Goal: Task Accomplishment & Management: Manage account settings

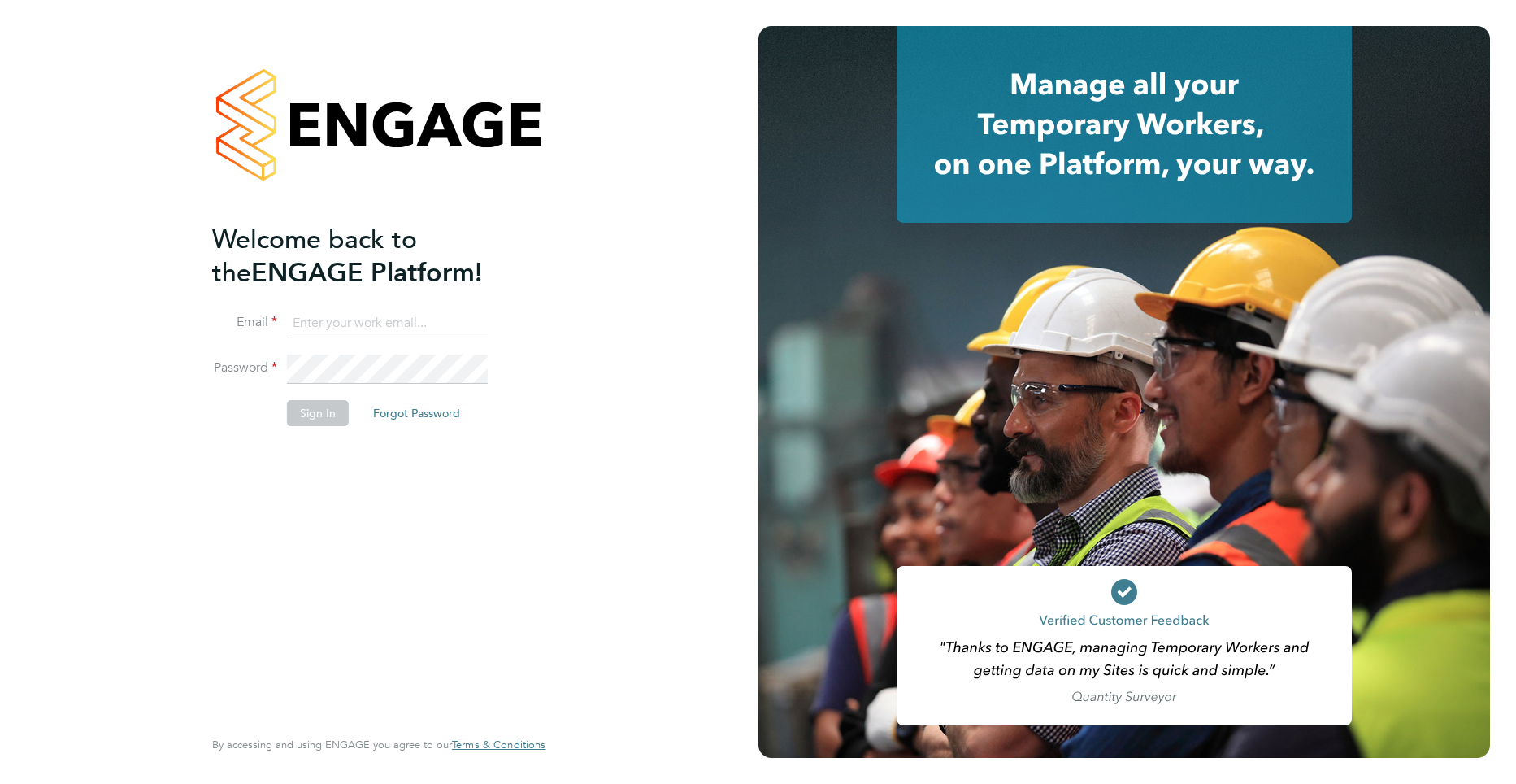
type input "shane@net-temps.co.uk"
click at [316, 409] on button "Sign In" at bounding box center [318, 412] width 62 height 26
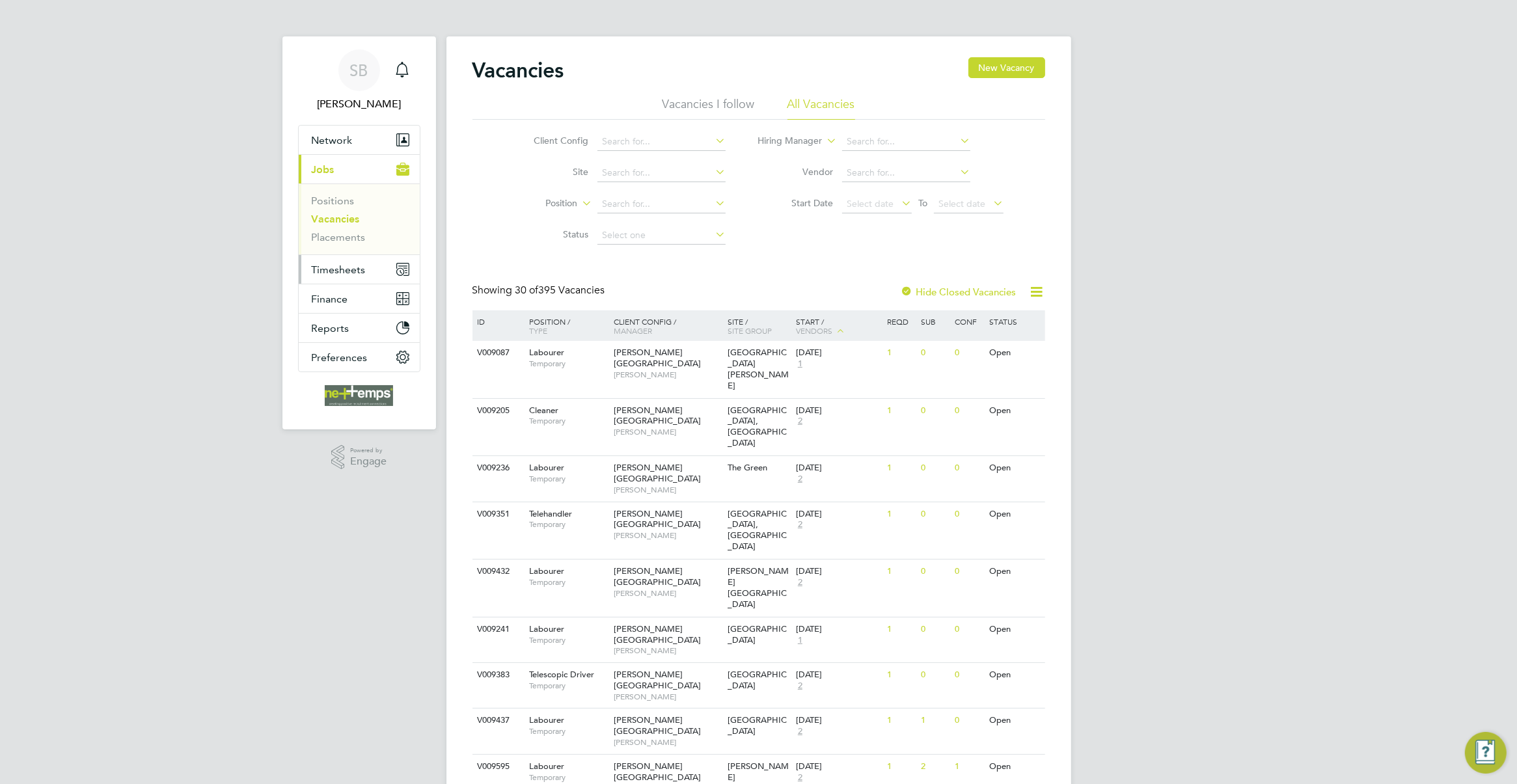
click at [342, 265] on span "Timesheets" at bounding box center [338, 270] width 54 height 12
click at [345, 277] on span "Finance" at bounding box center [329, 280] width 36 height 12
click at [348, 266] on link "Invoices & Credit Notes" at bounding box center [352, 266] width 81 height 25
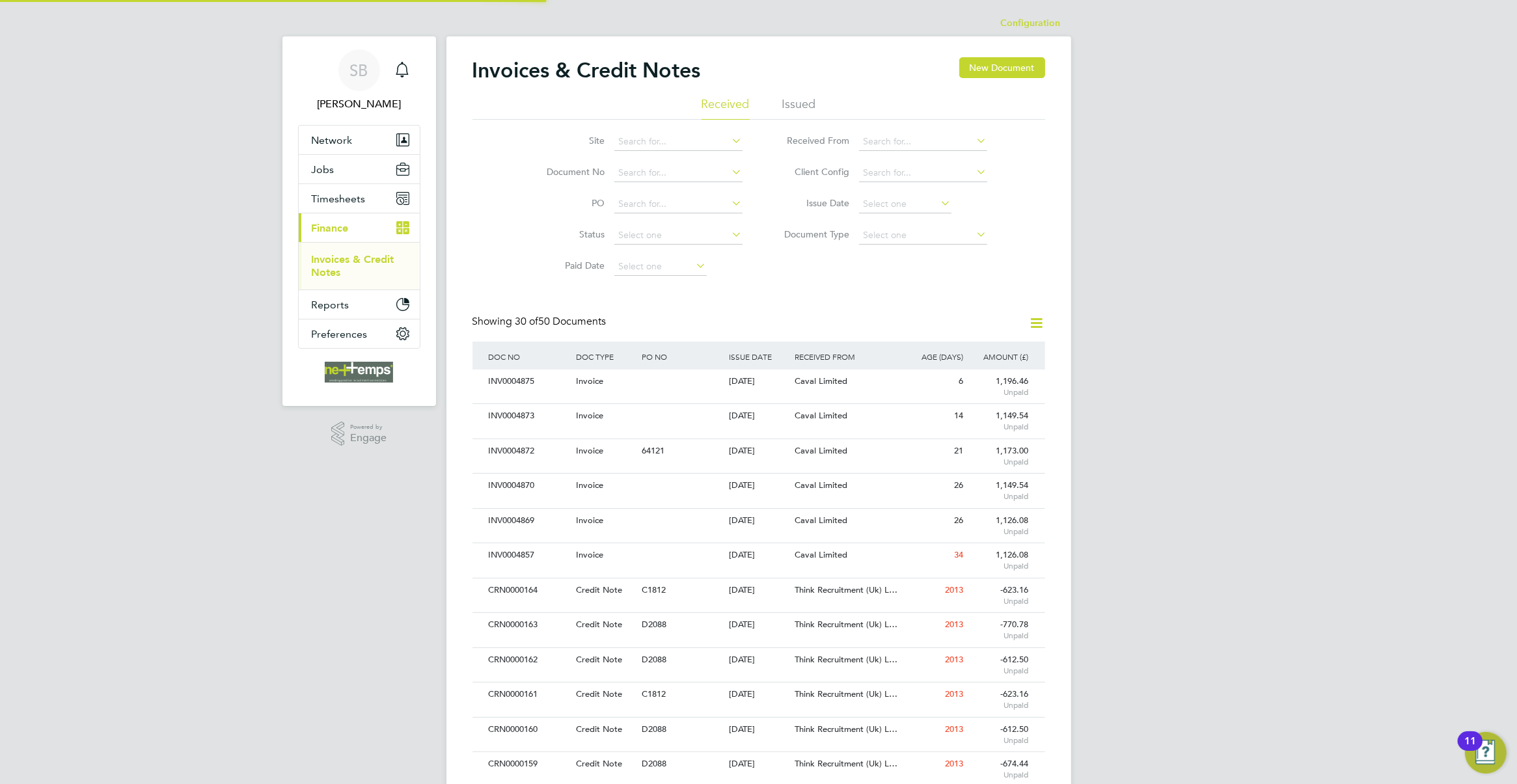
click at [795, 105] on li "Issued" at bounding box center [799, 108] width 34 height 23
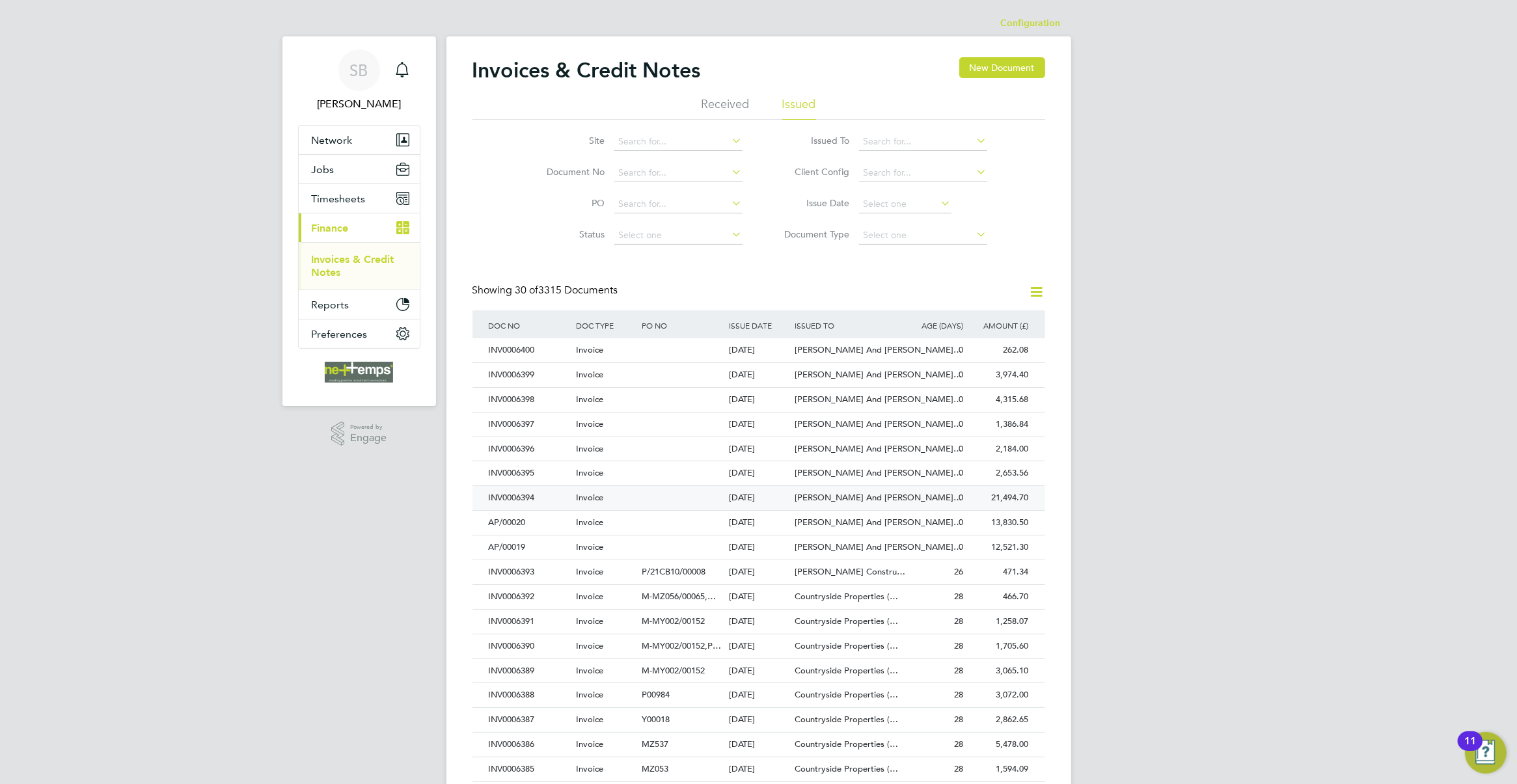
click at [1007, 508] on div "21,494.70" at bounding box center [998, 497] width 66 height 24
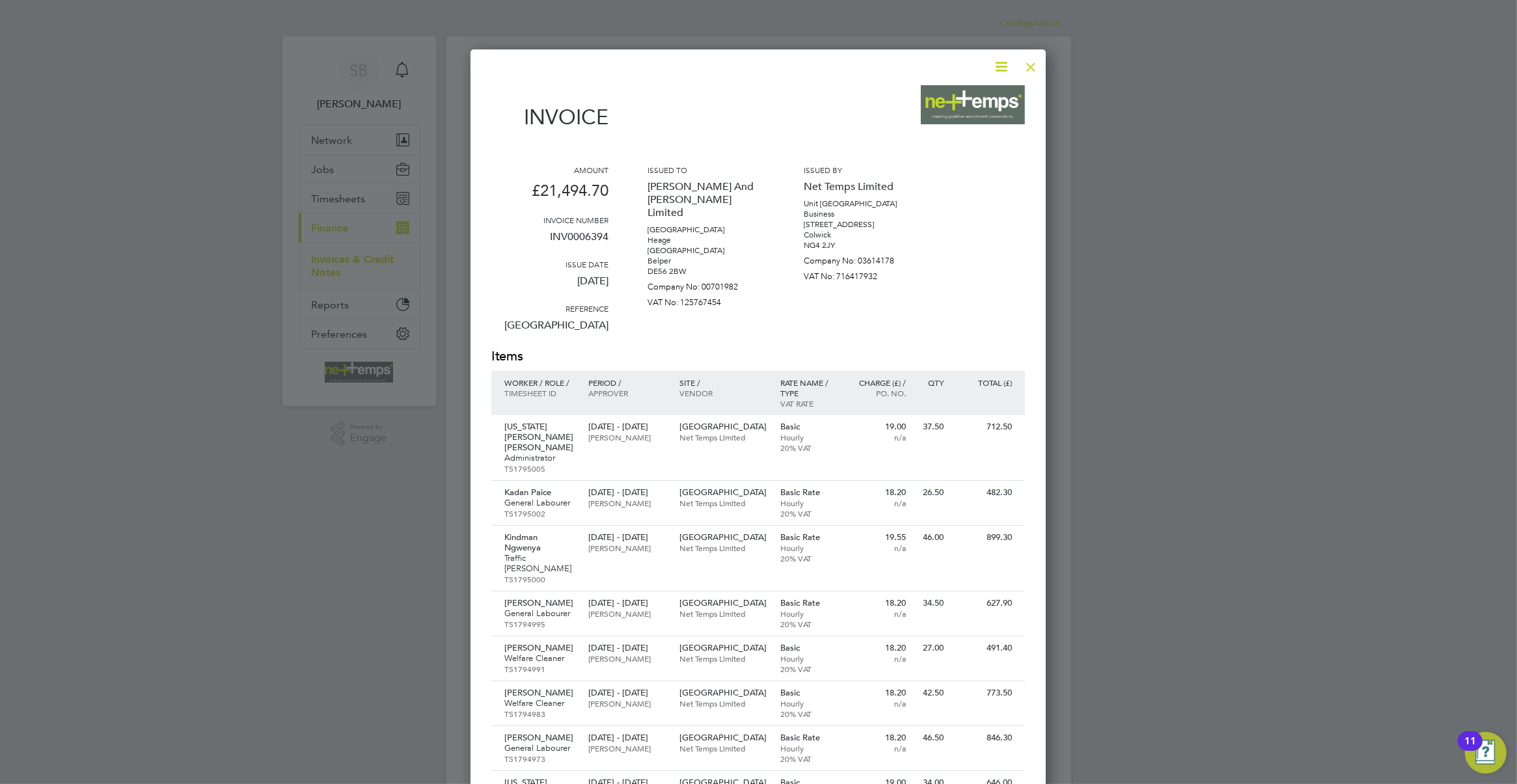
click at [1035, 70] on div at bounding box center [1031, 63] width 23 height 23
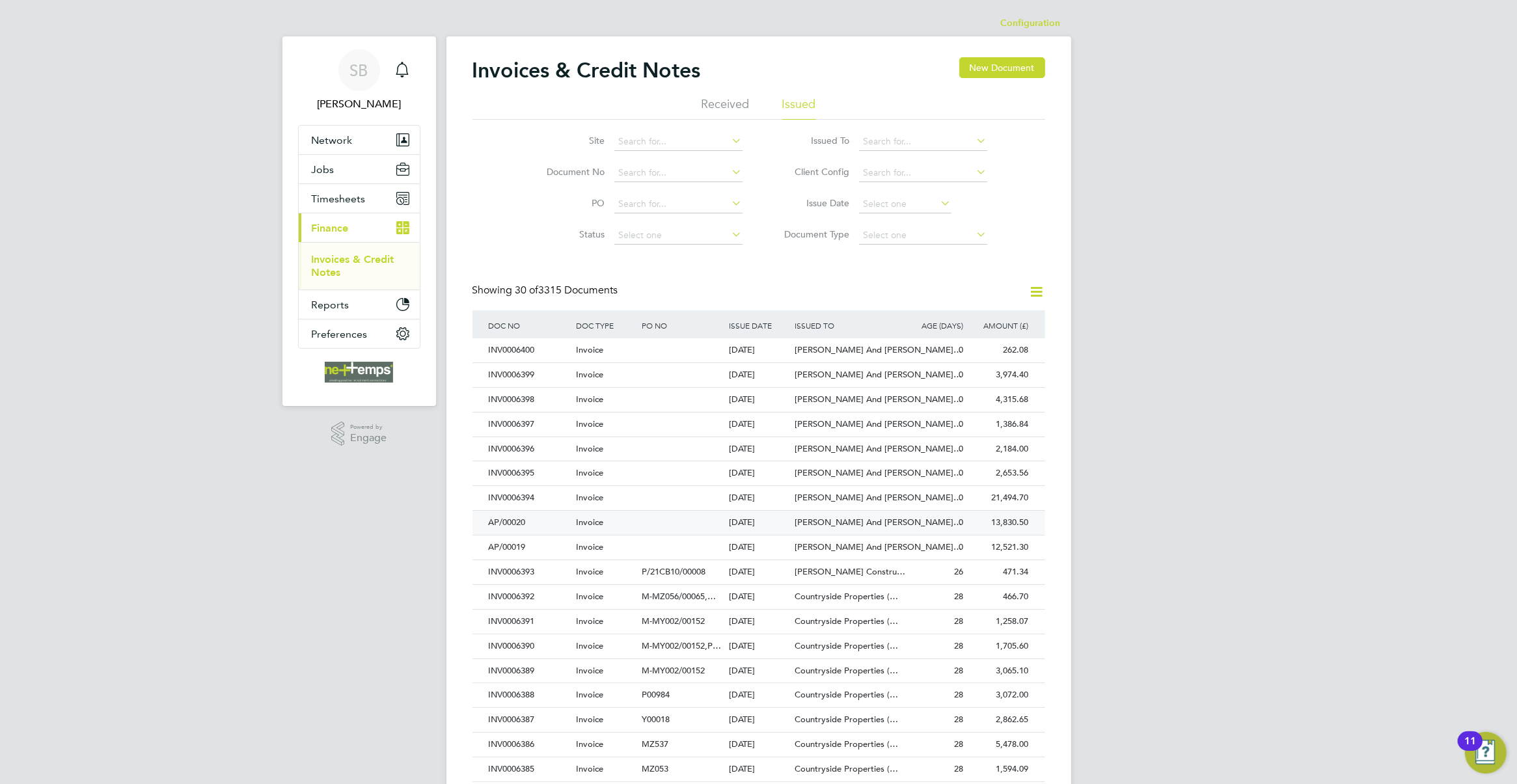
click at [901, 512] on div "0" at bounding box center [933, 522] width 66 height 24
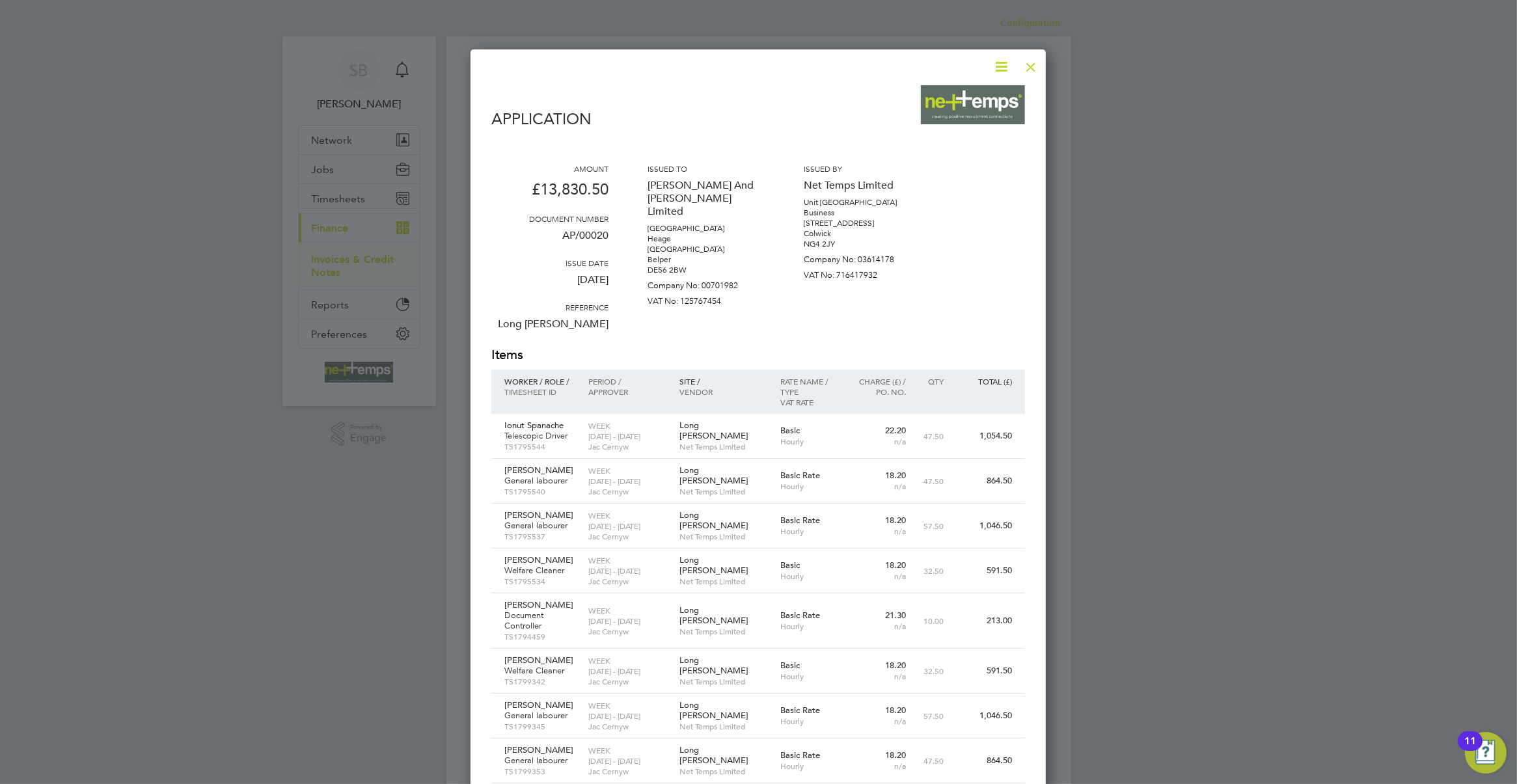
click at [1025, 69] on div at bounding box center [1031, 63] width 23 height 23
